Goal: Task Accomplishment & Management: Complete application form

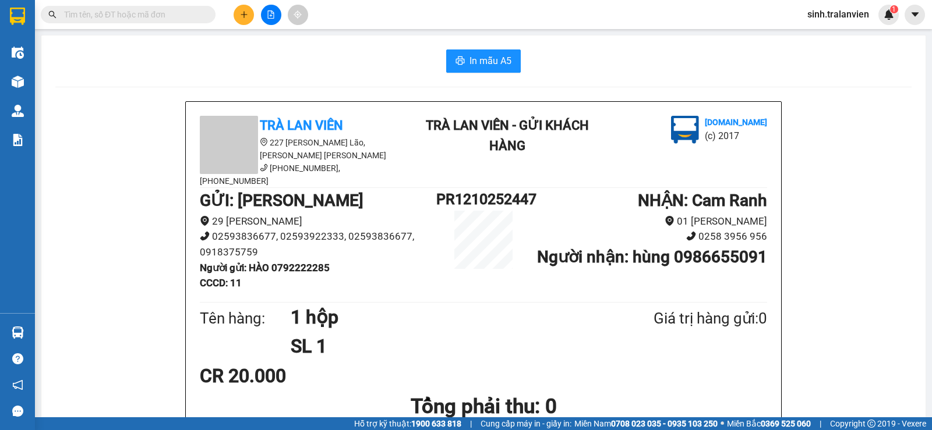
click at [171, 16] on input "text" at bounding box center [132, 14] width 137 height 13
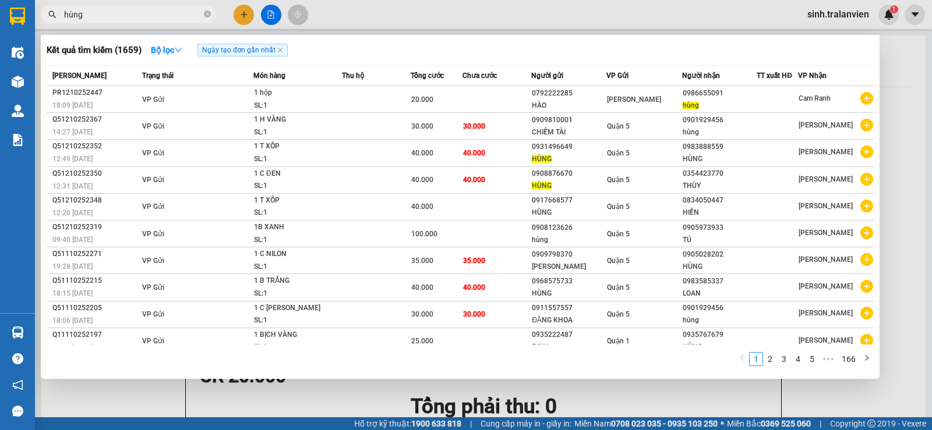
click at [123, 9] on input "hùng" at bounding box center [132, 14] width 137 height 13
type input "h"
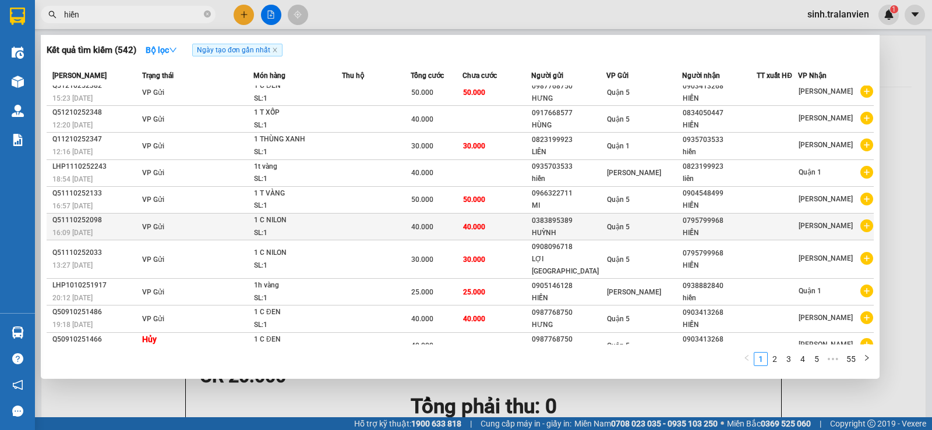
scroll to position [10, 0]
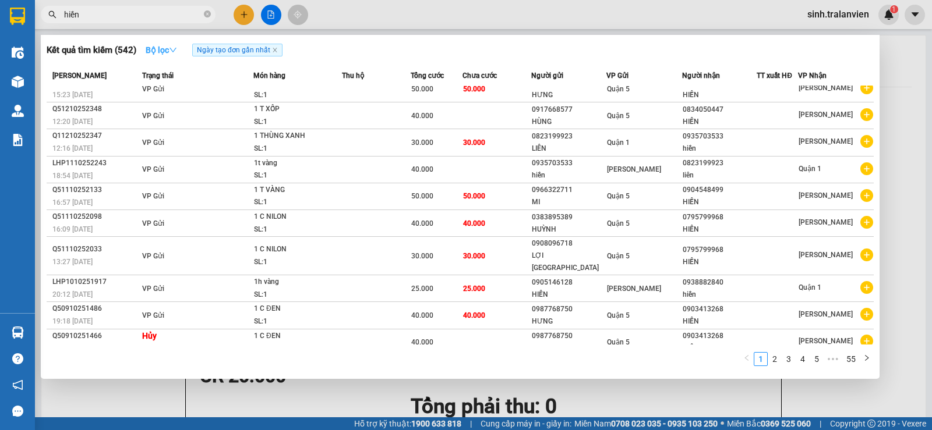
type input "hiền"
click at [172, 47] on icon "down" at bounding box center [173, 50] width 8 height 8
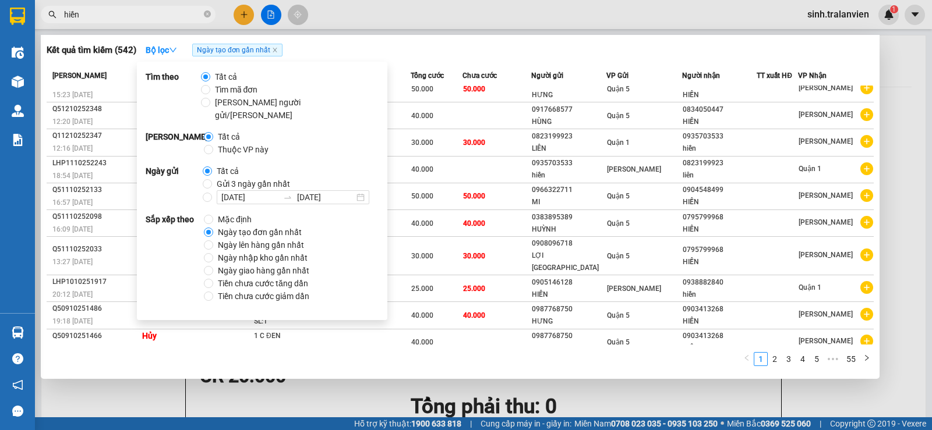
click at [238, 143] on span "Thuộc VP này" at bounding box center [243, 149] width 60 height 13
click at [213, 145] on input "Thuộc VP này" at bounding box center [208, 149] width 9 height 9
radio input "true"
radio input "false"
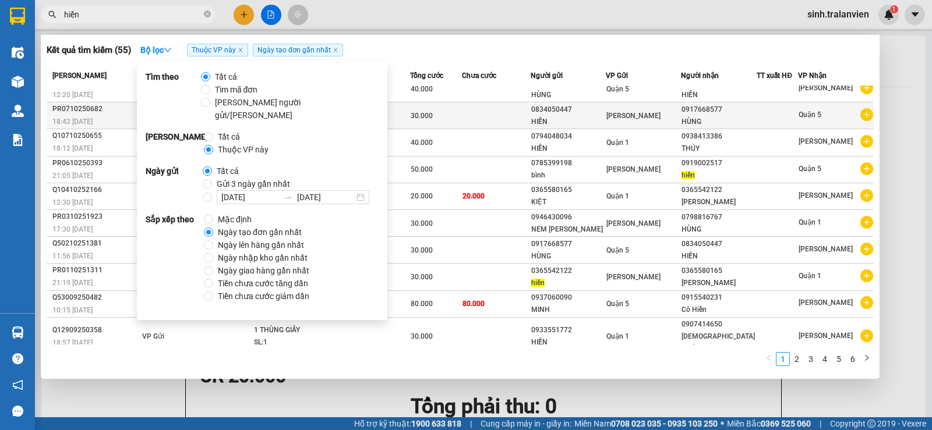
click at [578, 123] on div "HIỀN" at bounding box center [568, 122] width 74 height 12
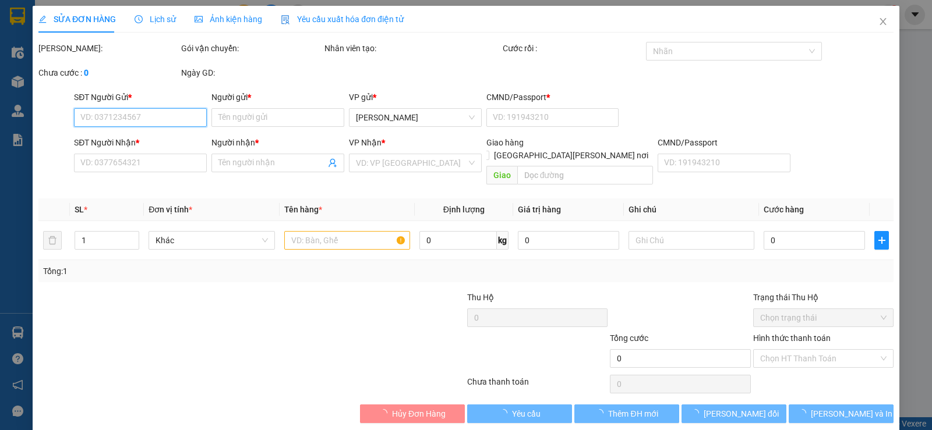
type input "0834050447"
type input "HIỀN"
type input "1"
type input "0917668577"
type input "HÙNG"
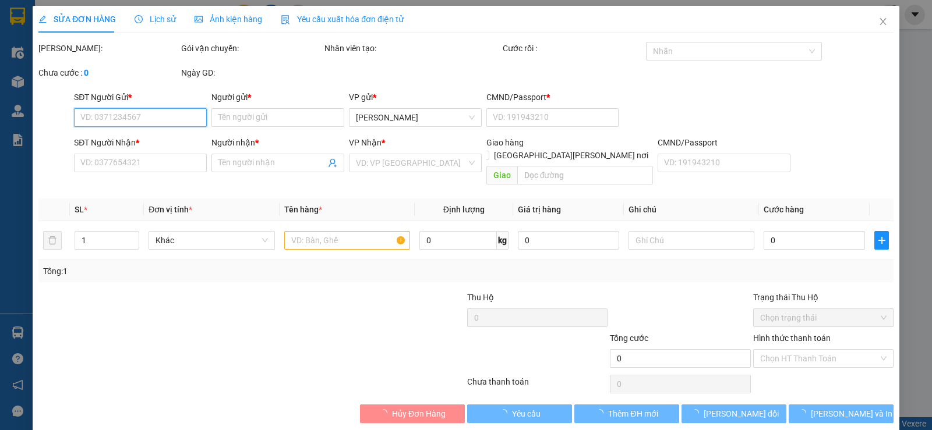
type input "30.000"
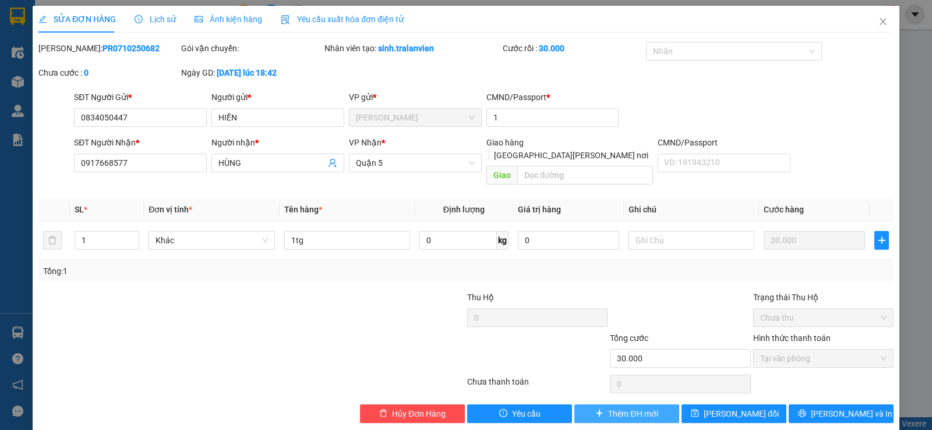
click at [617, 408] on span "Thêm ĐH mới" at bounding box center [632, 414] width 49 height 13
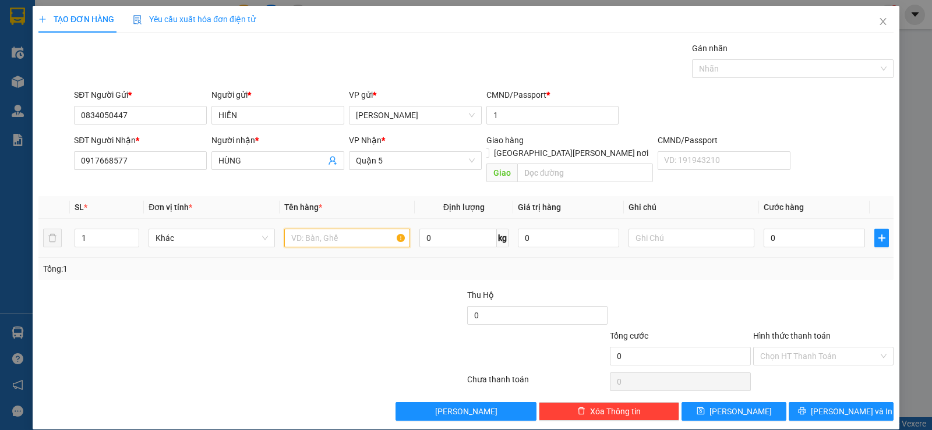
click at [345, 232] on input "text" at bounding box center [347, 238] width 126 height 19
type input "1 xốp"
type input "5"
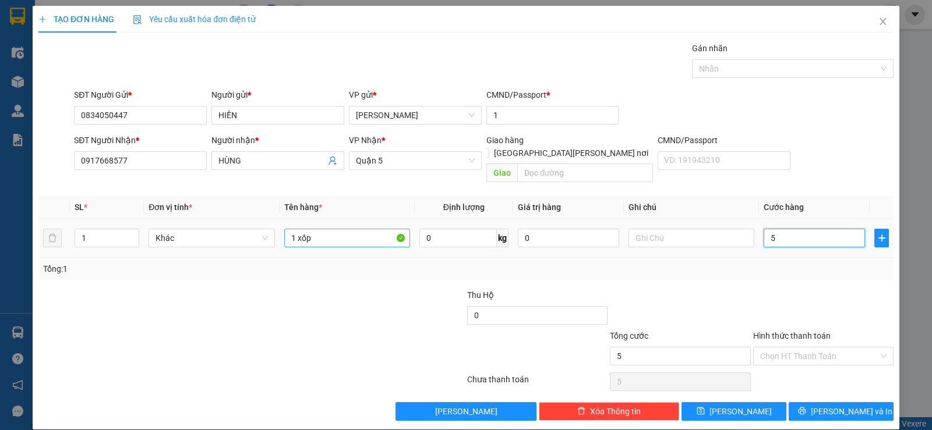
type input "50"
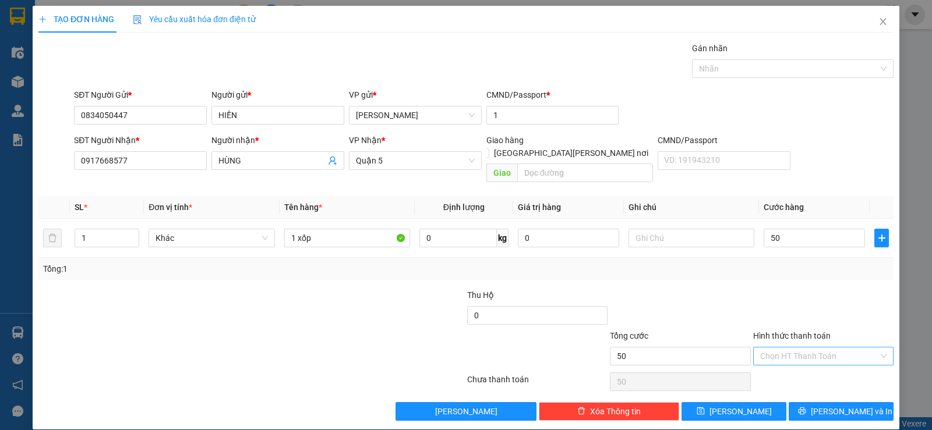
type input "50.000"
click at [793, 348] on input "Hình thức thanh toán" at bounding box center [819, 356] width 118 height 17
click at [795, 370] on div "Tại văn phòng" at bounding box center [815, 366] width 125 height 13
type input "0"
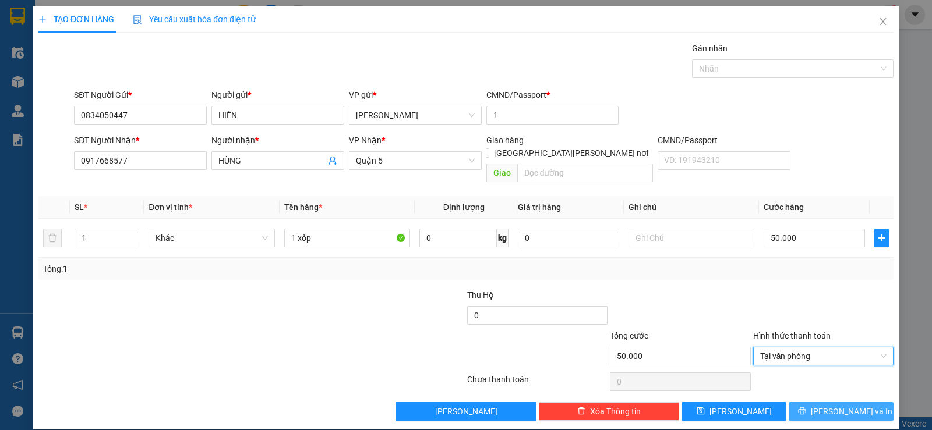
drag, startPoint x: 848, startPoint y: 397, endPoint x: 840, endPoint y: 392, distance: 9.9
click at [847, 405] on span "[PERSON_NAME] và In" at bounding box center [852, 411] width 82 height 13
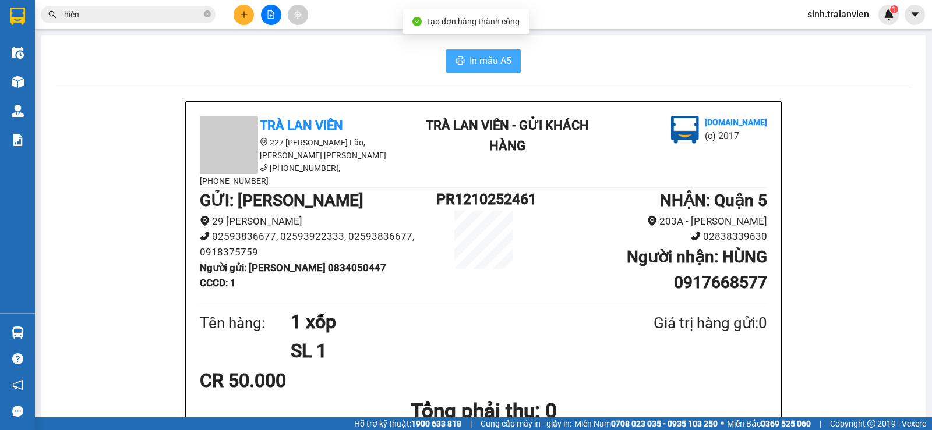
click at [506, 59] on span "In mẫu A5" at bounding box center [490, 61] width 42 height 15
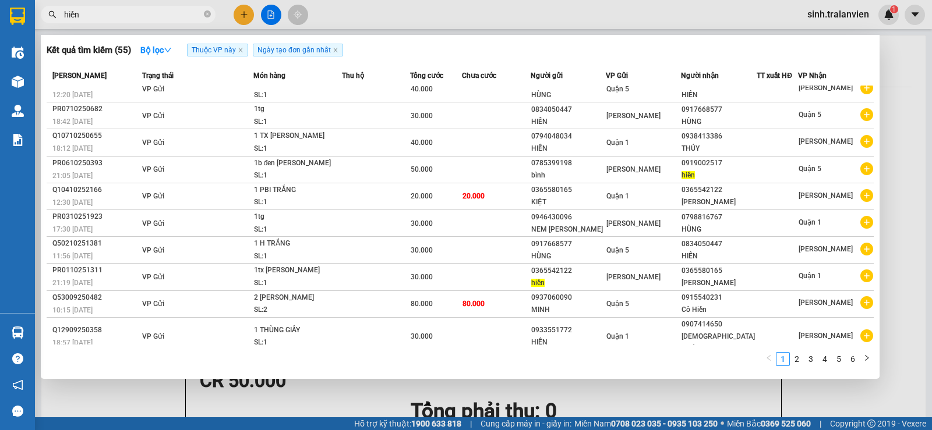
click at [155, 15] on input "hiền" at bounding box center [132, 14] width 137 height 13
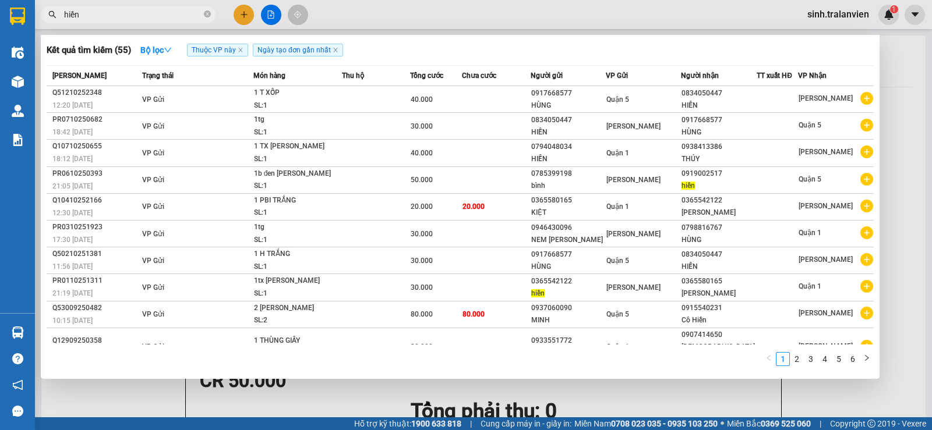
click at [245, 13] on div at bounding box center [466, 215] width 932 height 430
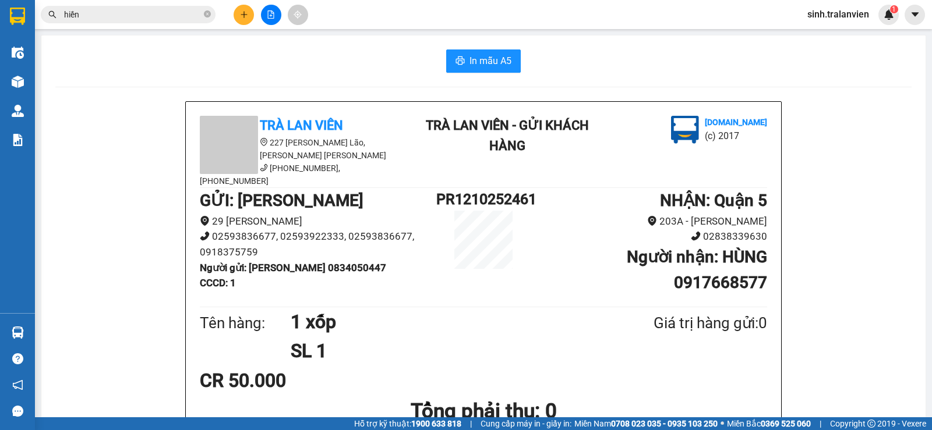
click at [247, 8] on button at bounding box center [244, 15] width 20 height 20
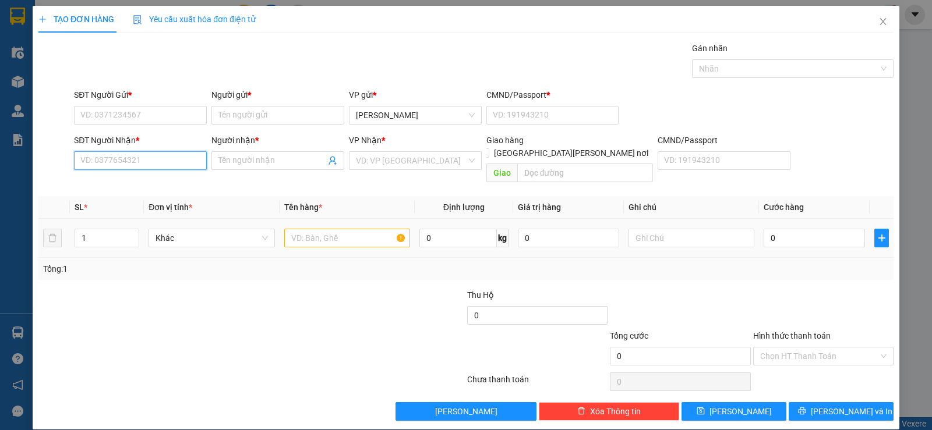
drag, startPoint x: 122, startPoint y: 159, endPoint x: 366, endPoint y: 211, distance: 249.0
click at [122, 159] on input "SĐT Người Nhận *" at bounding box center [140, 160] width 133 height 19
type input "0902955154"
click at [165, 184] on div "0902955154 - MY" at bounding box center [139, 184] width 118 height 13
type input "MY"
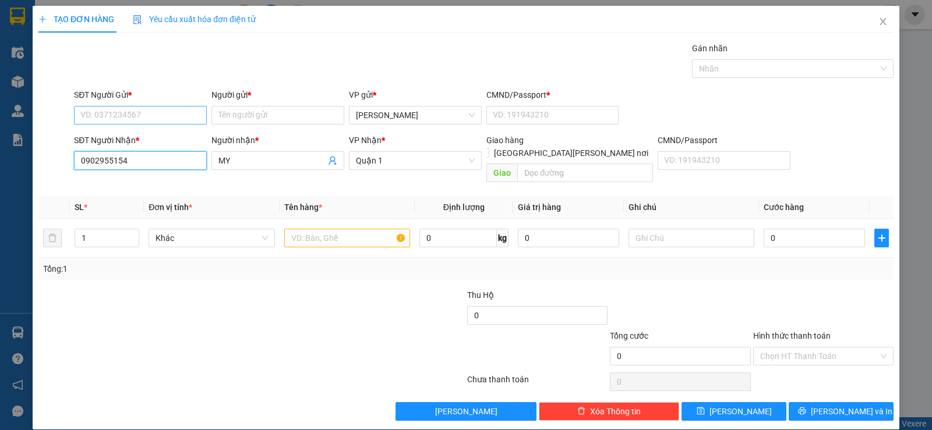
type input "0902955154"
click at [158, 118] on input "SĐT Người Gửi *" at bounding box center [140, 115] width 133 height 19
click at [166, 138] on div "0903955158 - [PERSON_NAME]" at bounding box center [139, 138] width 118 height 13
type input "0903955158"
type input "quỳnh"
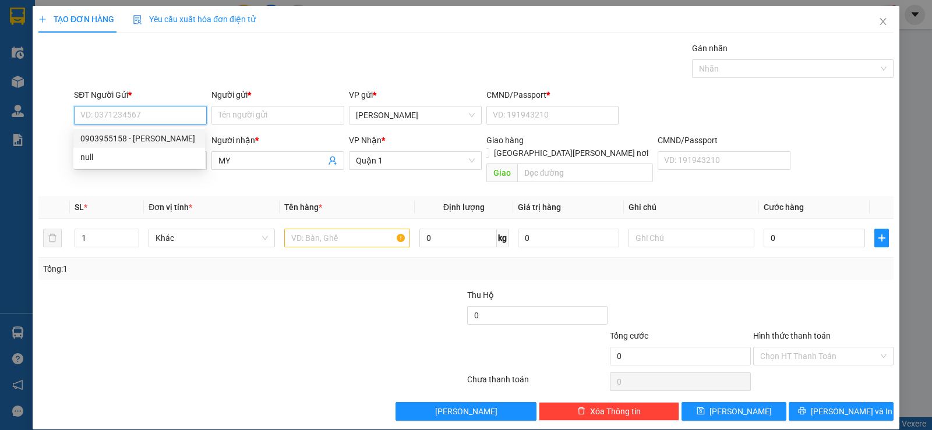
type input "1"
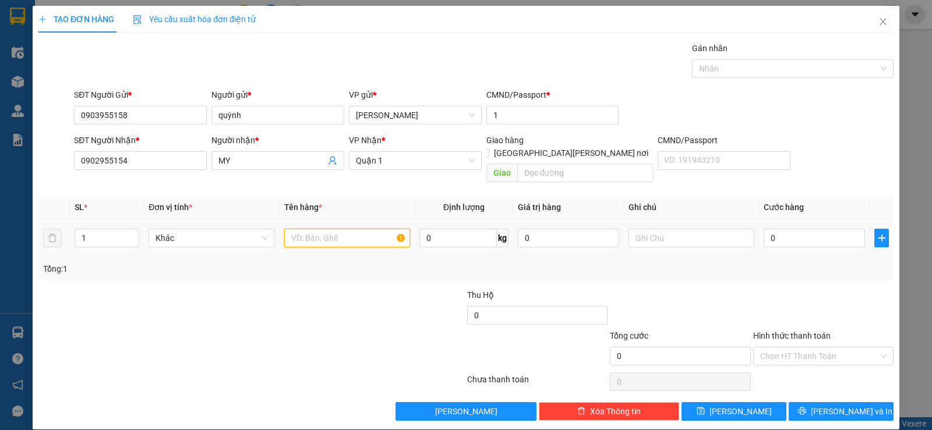
click at [302, 229] on input "text" at bounding box center [347, 238] width 126 height 19
type input "1 hộp"
type input "2"
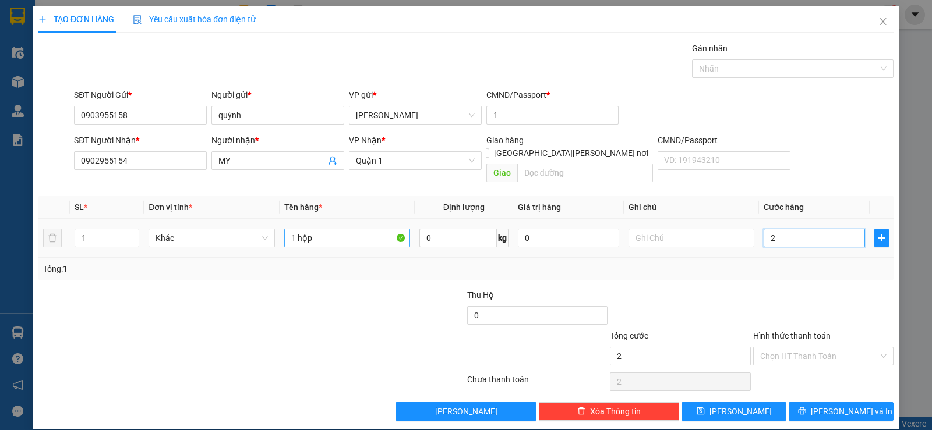
type input "20"
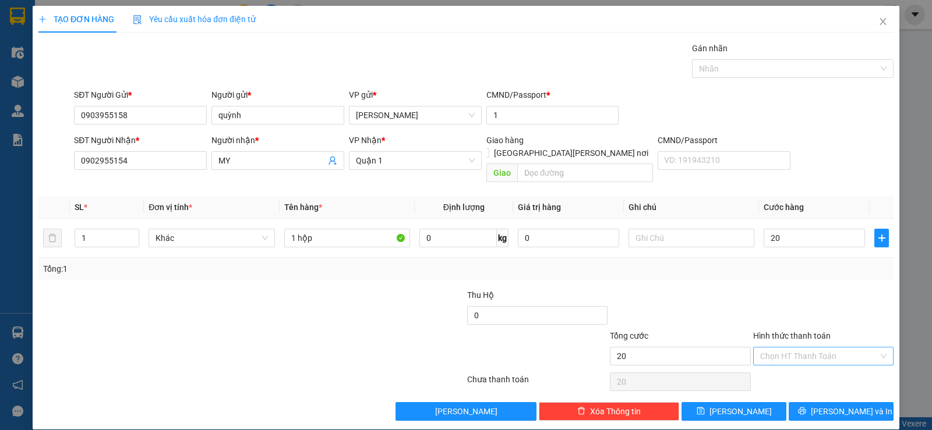
type input "20.000"
click at [779, 348] on input "Hình thức thanh toán" at bounding box center [819, 356] width 118 height 17
click at [780, 366] on div "Tại văn phòng" at bounding box center [815, 366] width 125 height 13
type input "0"
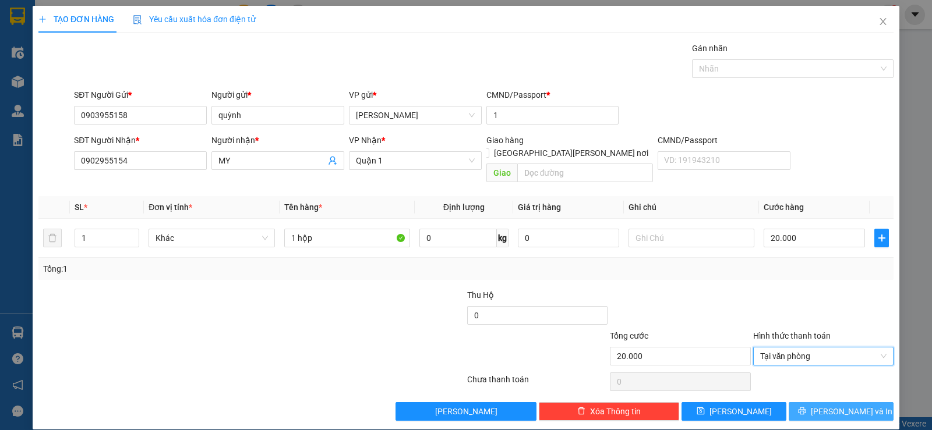
drag, startPoint x: 829, startPoint y: 392, endPoint x: 805, endPoint y: 388, distance: 24.1
click at [829, 405] on span "[PERSON_NAME] và In" at bounding box center [852, 411] width 82 height 13
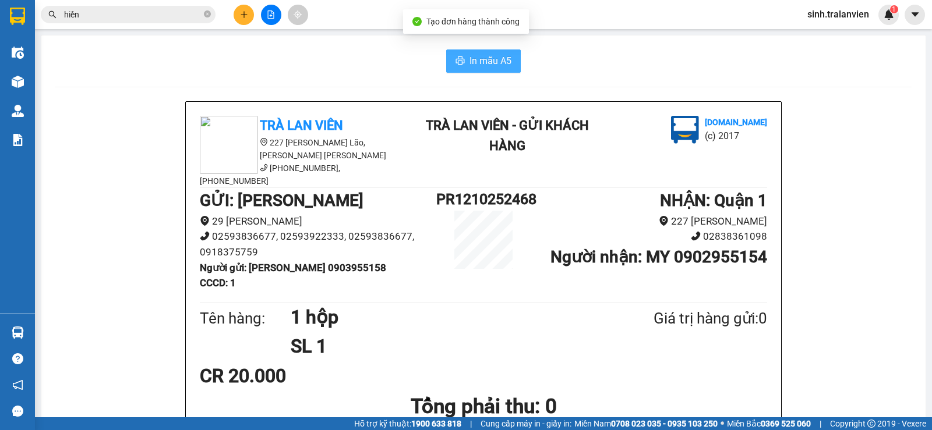
click at [497, 59] on span "In mẫu A5" at bounding box center [490, 61] width 42 height 15
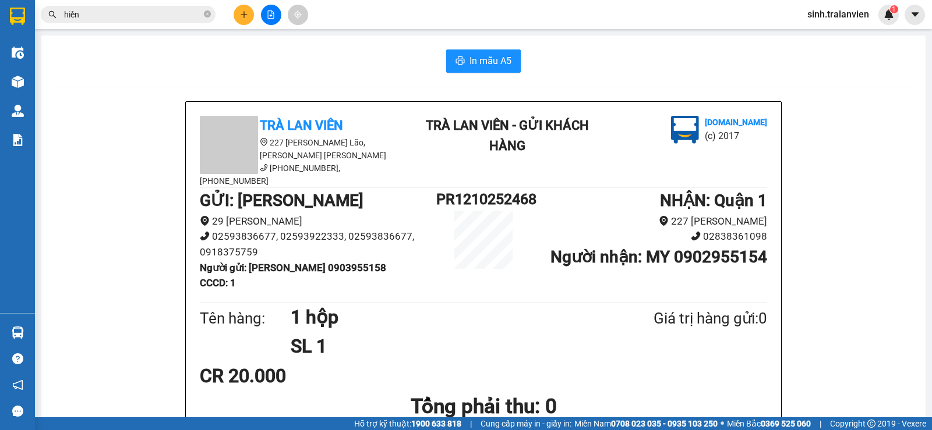
click at [235, 10] on button at bounding box center [244, 15] width 20 height 20
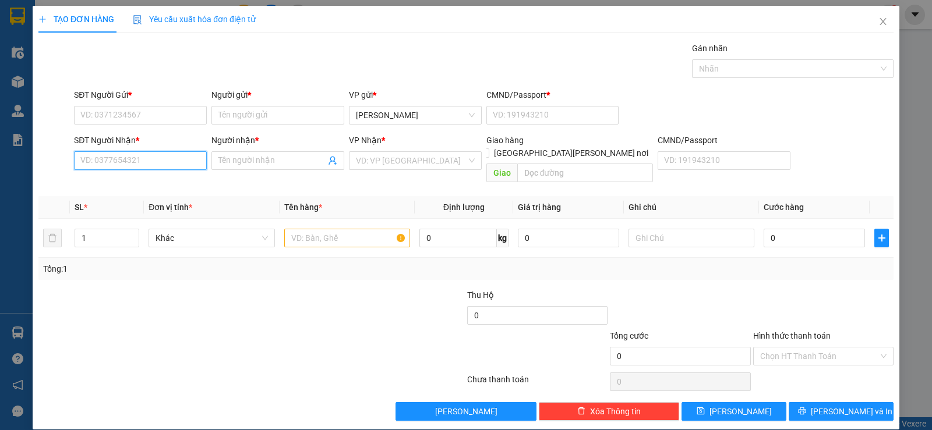
click at [157, 161] on input "SĐT Người Nhận *" at bounding box center [140, 160] width 133 height 19
type input "0834501019"
click at [143, 183] on div "0834501019 - [PERSON_NAME]" at bounding box center [139, 184] width 118 height 13
type input "PHONG"
type input "0834501019"
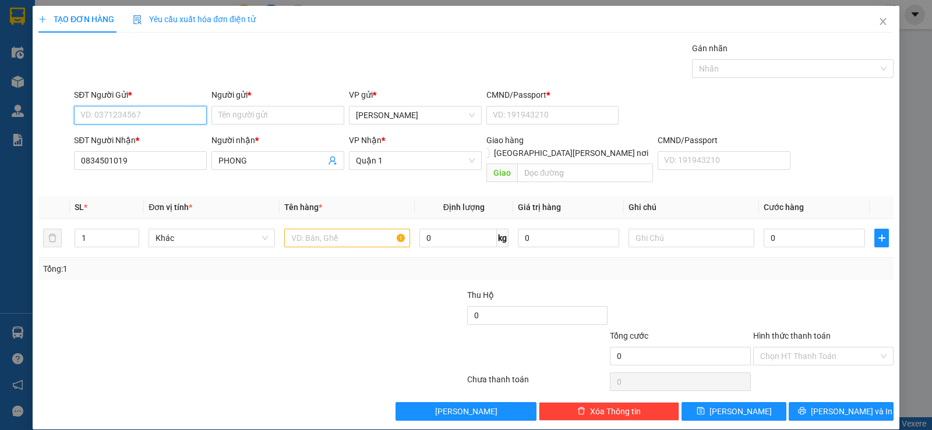
click at [150, 109] on input "SĐT Người Gửi *" at bounding box center [140, 115] width 133 height 19
click at [139, 156] on div "0919071407 - VIỆT" at bounding box center [139, 157] width 118 height 13
type input "0919071407"
type input "VIỆT"
click at [322, 229] on input "text" at bounding box center [347, 238] width 126 height 19
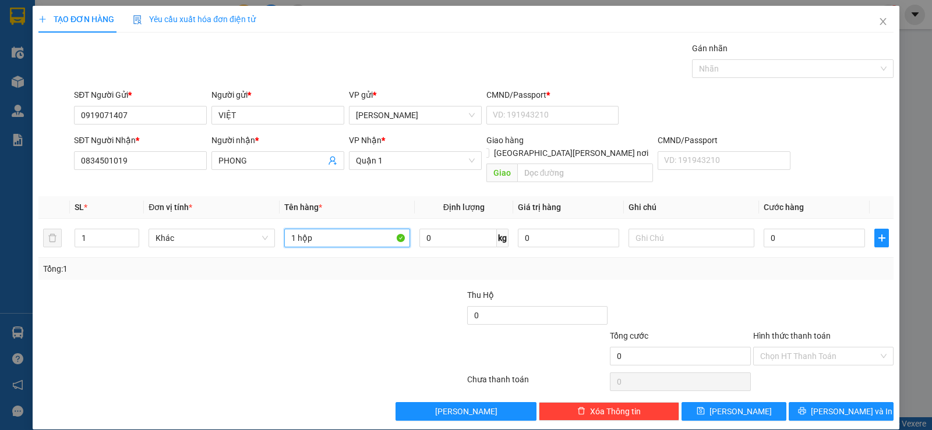
type input "1 hộp"
type input "2"
type input "20"
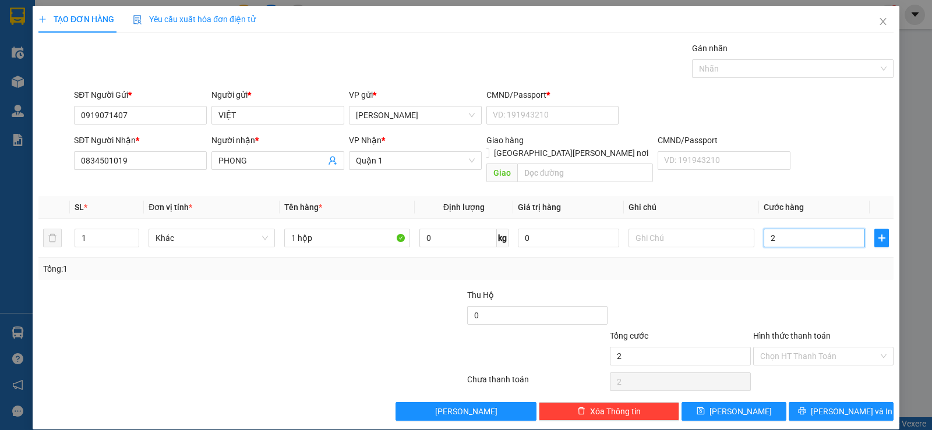
type input "20"
type input "20.000"
click at [853, 348] on input "Hình thức thanh toán" at bounding box center [819, 356] width 118 height 17
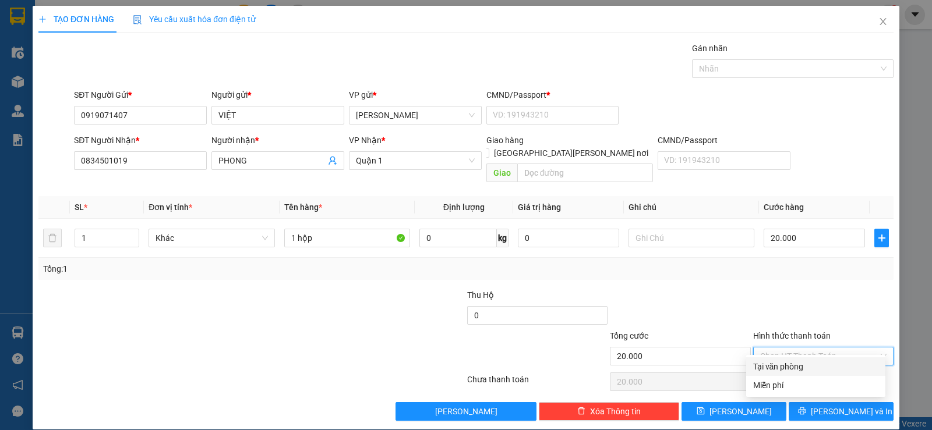
click at [783, 371] on div "Tại văn phòng" at bounding box center [815, 366] width 125 height 13
type input "0"
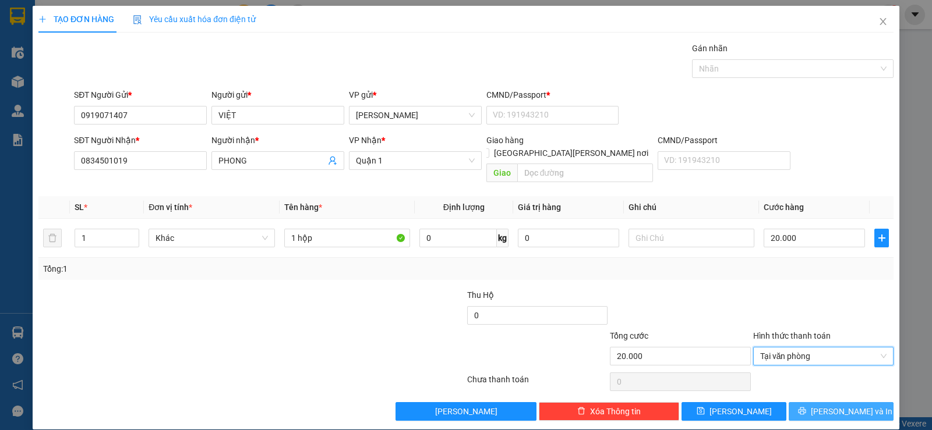
click at [834, 405] on span "[PERSON_NAME] và In" at bounding box center [852, 411] width 82 height 13
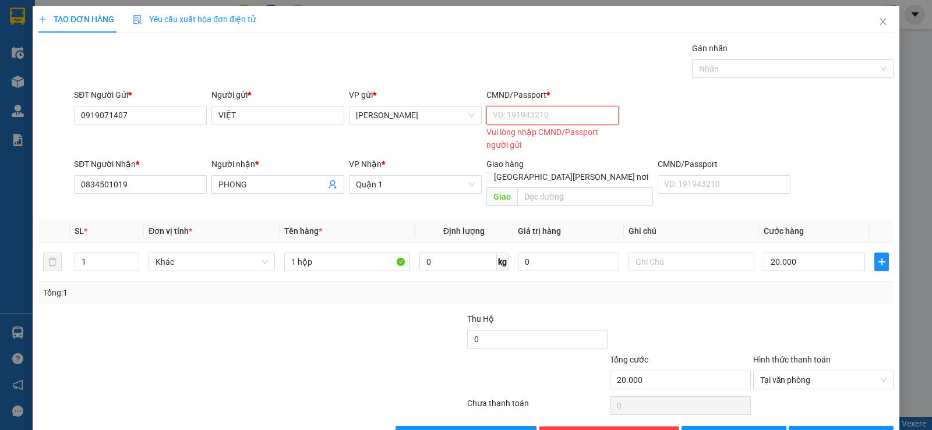
click at [531, 115] on input "CMND/Passport *" at bounding box center [552, 115] width 133 height 19
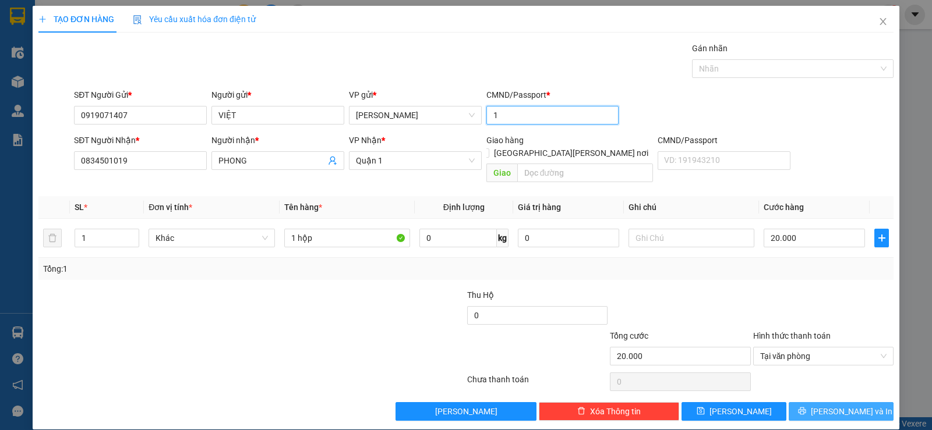
type input "1"
click at [831, 405] on span "[PERSON_NAME] và In" at bounding box center [852, 411] width 82 height 13
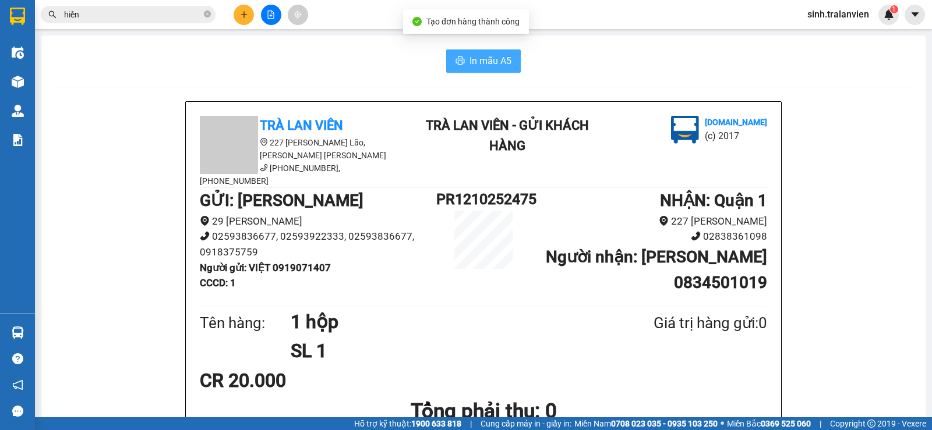
click at [489, 68] on span "In mẫu A5" at bounding box center [490, 61] width 42 height 15
click at [489, 64] on span "In mẫu A5" at bounding box center [490, 61] width 42 height 15
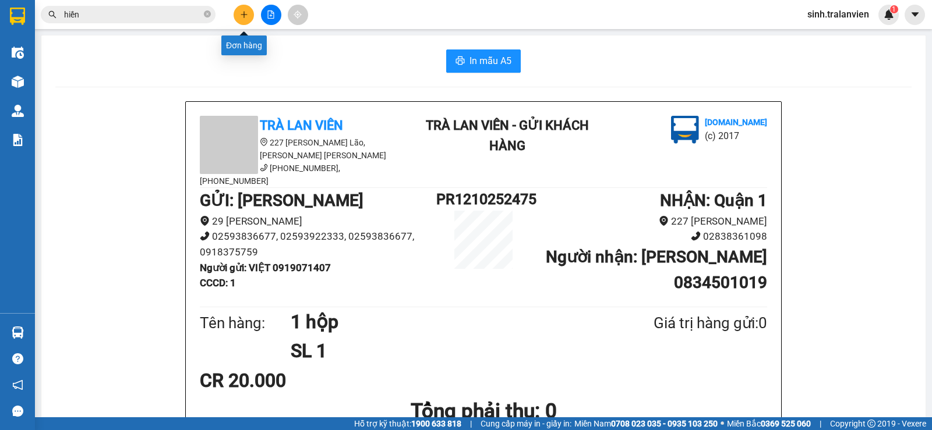
click at [243, 13] on icon "plus" at bounding box center [244, 14] width 8 height 8
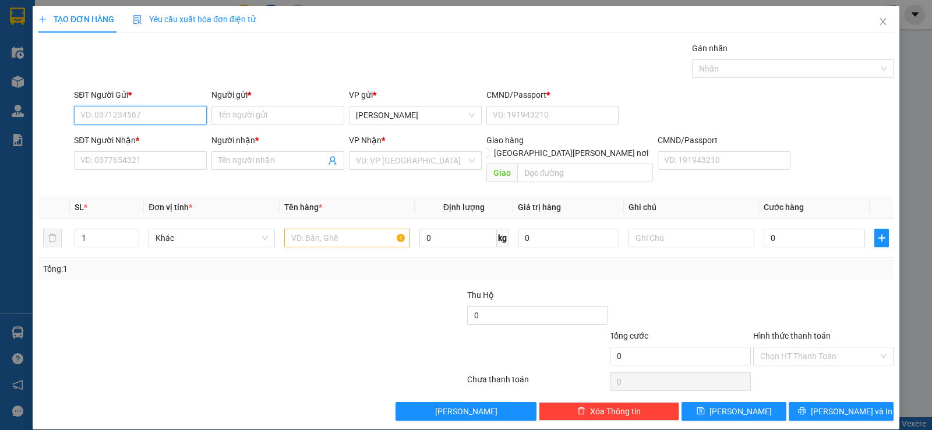
click at [169, 119] on input "SĐT Người Gửi *" at bounding box center [140, 115] width 133 height 19
click at [150, 139] on div "0919196991 - [PERSON_NAME]" at bounding box center [139, 138] width 118 height 13
type input "0919196991"
type input "nguyệt"
type input "111"
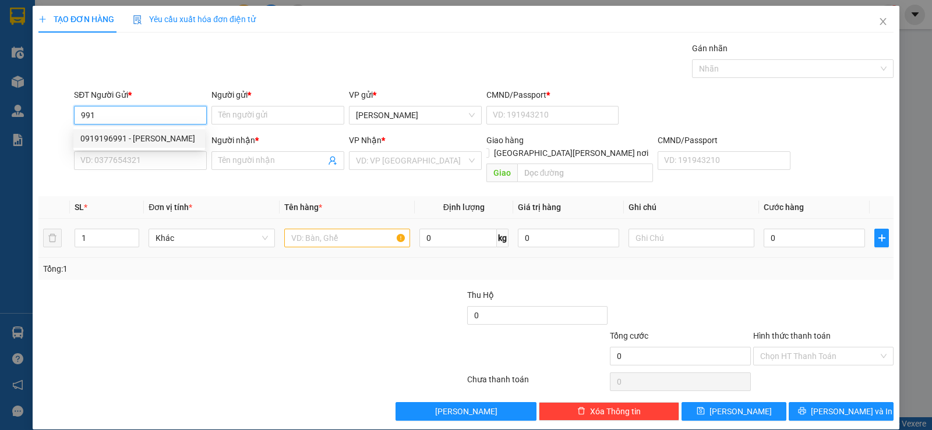
type input "0938441606"
type input "[PERSON_NAME]"
type input "058096006325"
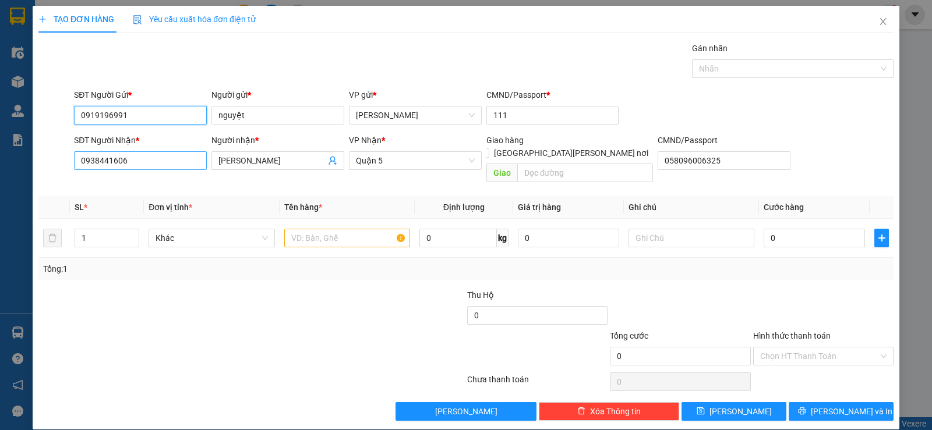
type input "0919196991"
drag, startPoint x: 160, startPoint y: 164, endPoint x: 48, endPoint y: 176, distance: 111.8
click at [51, 174] on div "SĐT Người [PERSON_NAME] * 0938441606 0938441606 Người [PERSON_NAME] * [PERSON_N…" at bounding box center [465, 161] width 857 height 54
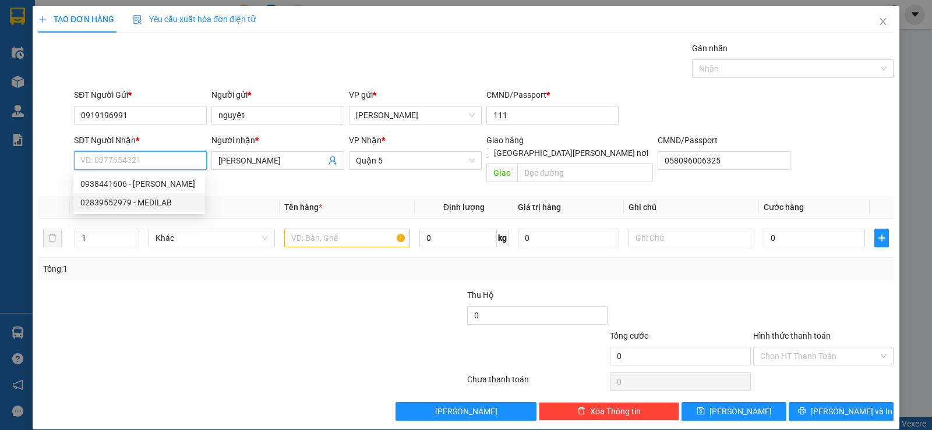
click at [110, 199] on div "02839552979 - MEDILAB" at bounding box center [139, 202] width 118 height 13
type input "02839552979"
type input "MEDILAB"
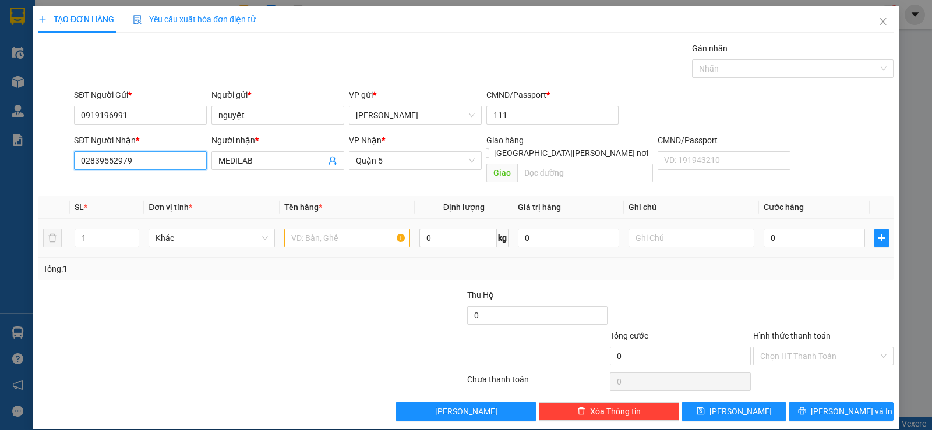
type input "02839552979"
click at [316, 229] on input "text" at bounding box center [347, 238] width 126 height 19
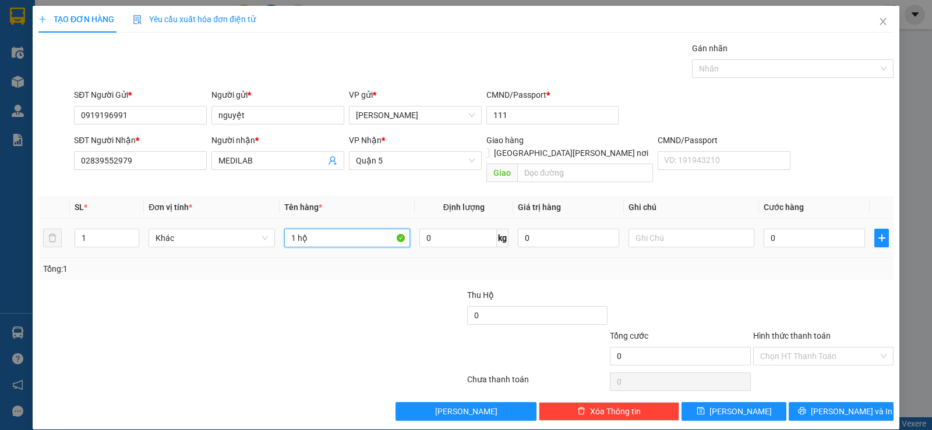
type input "1 hộp"
type input "2"
type input "20"
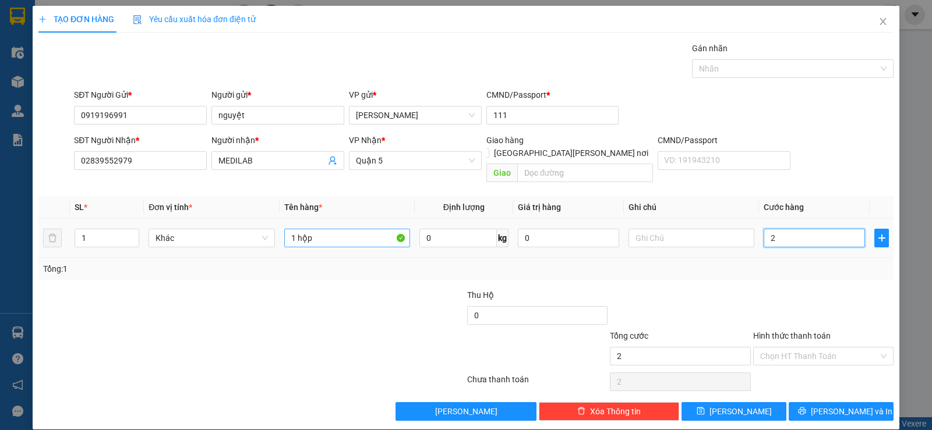
type input "20"
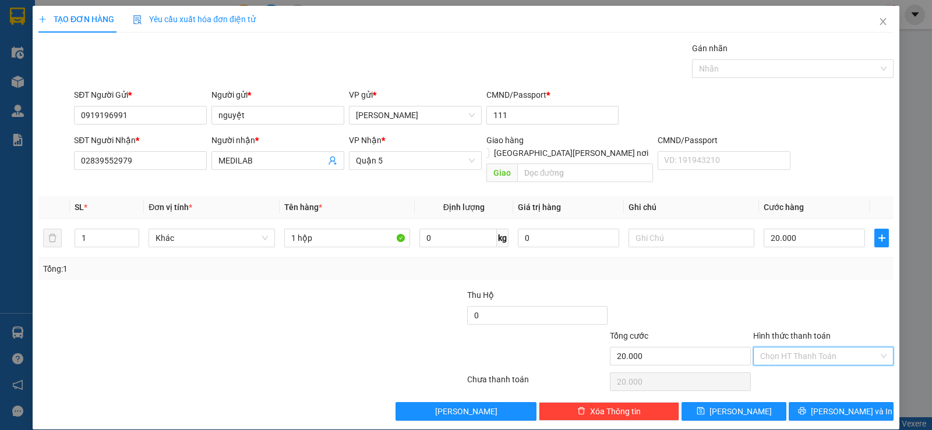
click at [809, 348] on input "Hình thức thanh toán" at bounding box center [819, 356] width 118 height 17
click at [793, 362] on div "Tại văn phòng" at bounding box center [815, 366] width 125 height 13
click at [839, 405] on span "[PERSON_NAME] và In" at bounding box center [852, 411] width 82 height 13
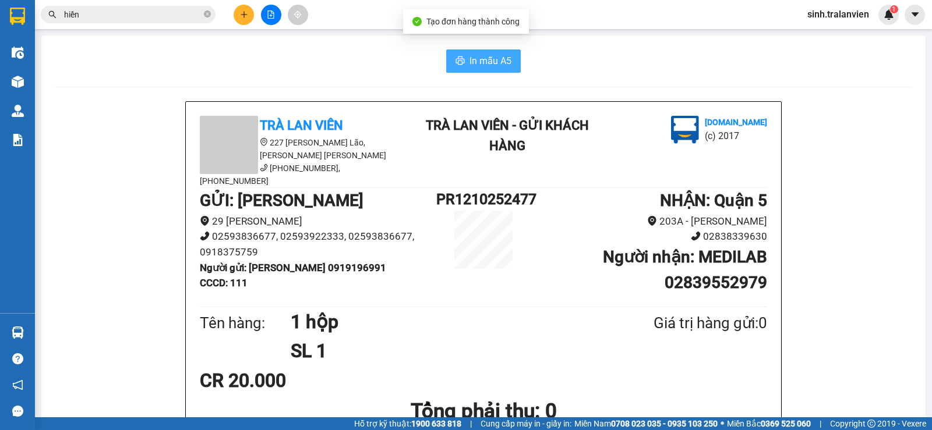
click at [483, 62] on span "In mẫu A5" at bounding box center [490, 61] width 42 height 15
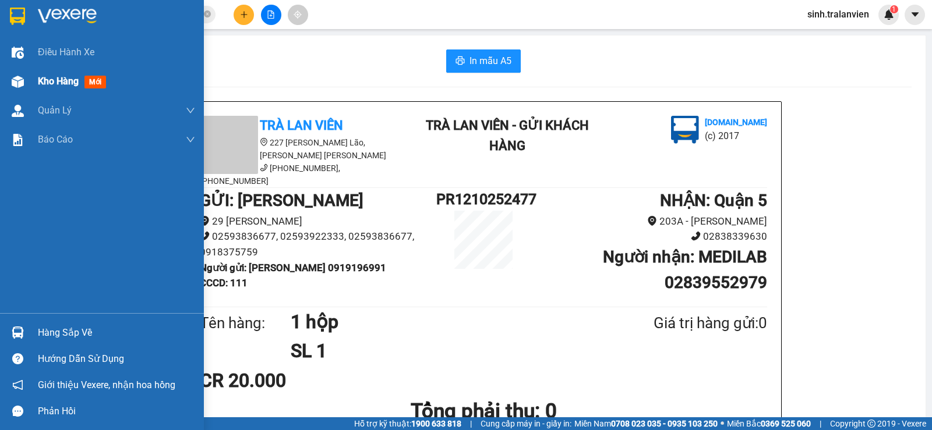
click at [76, 81] on span "Kho hàng" at bounding box center [58, 81] width 41 height 11
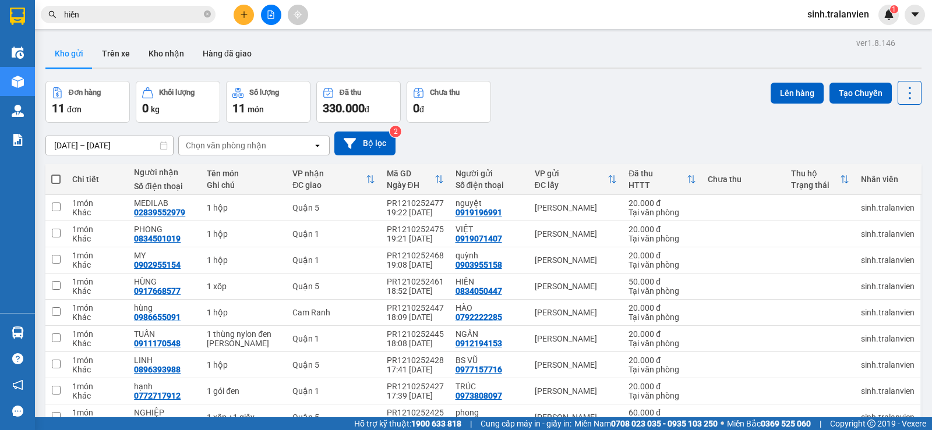
click at [597, 116] on div "Đơn hàng 11 đơn [PERSON_NAME] 0 kg Số [PERSON_NAME] 11 món Đã thu 330.000 [PERS…" at bounding box center [483, 102] width 876 height 42
